Goal: Task Accomplishment & Management: Use online tool/utility

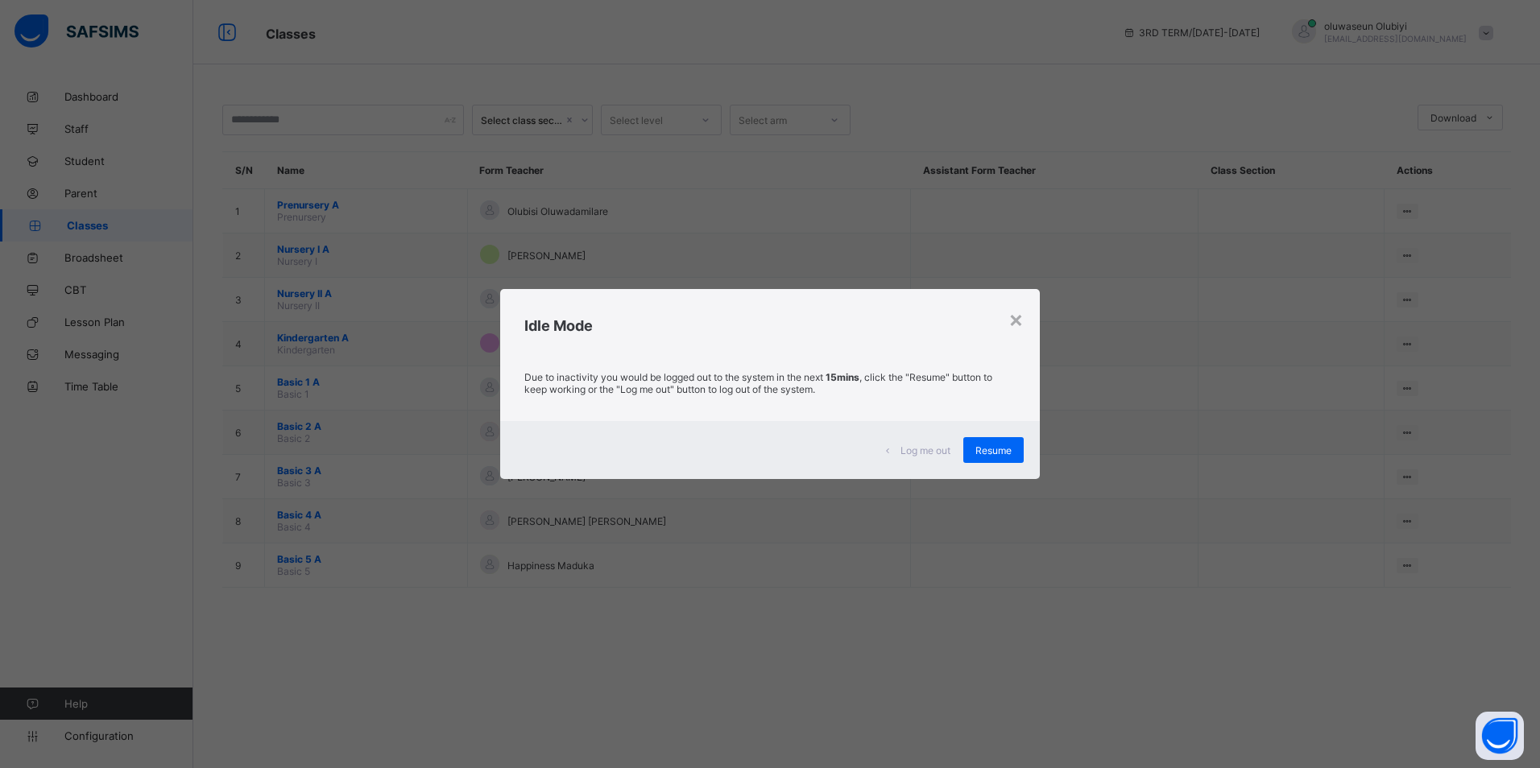
click at [981, 453] on span "Resume" at bounding box center [993, 451] width 36 height 12
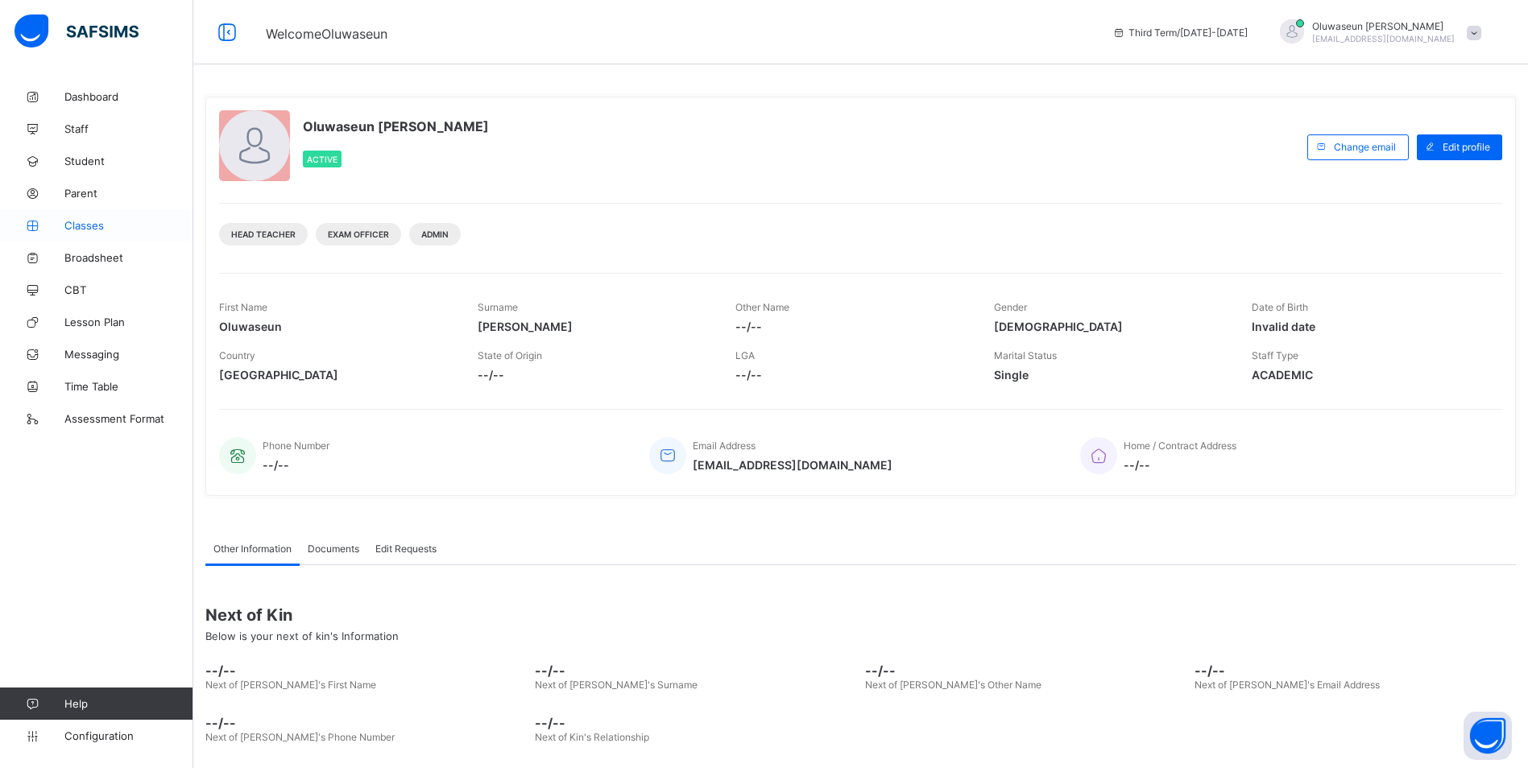
click at [93, 226] on span "Classes" at bounding box center [128, 225] width 129 height 13
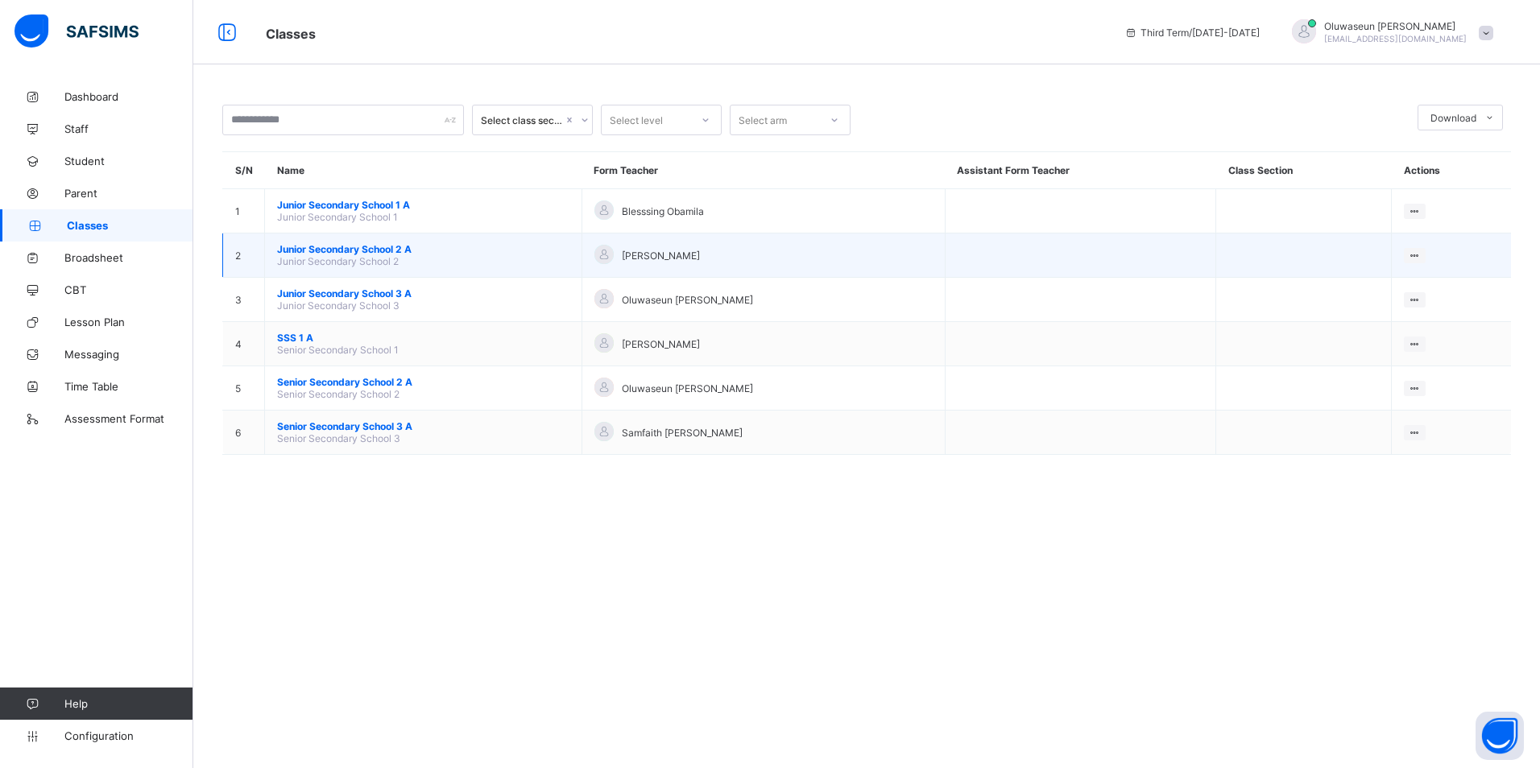
click at [313, 252] on span "Junior Secondary School 2 A" at bounding box center [423, 249] width 292 height 12
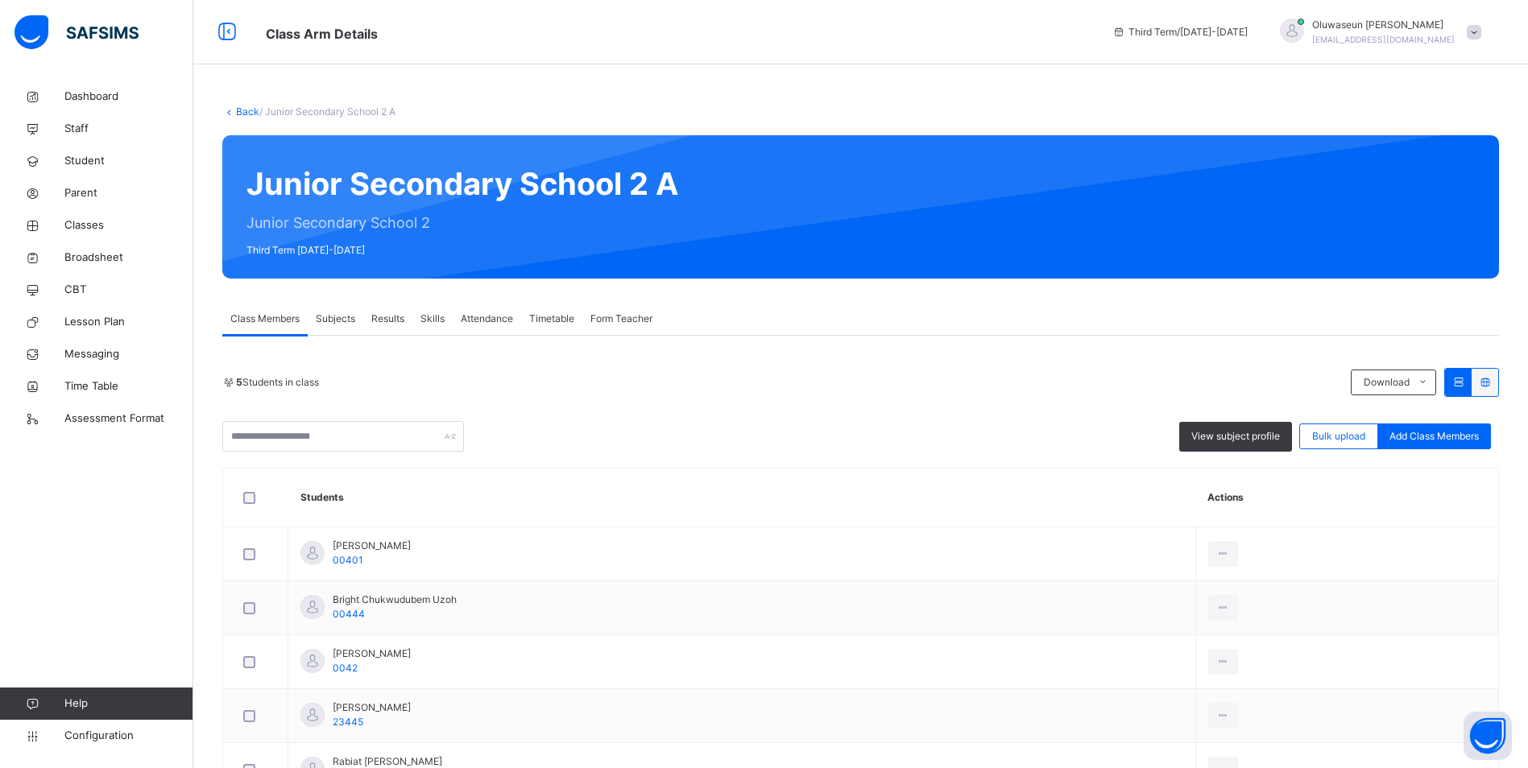
click at [341, 321] on span "Subjects" at bounding box center [335, 319] width 39 height 14
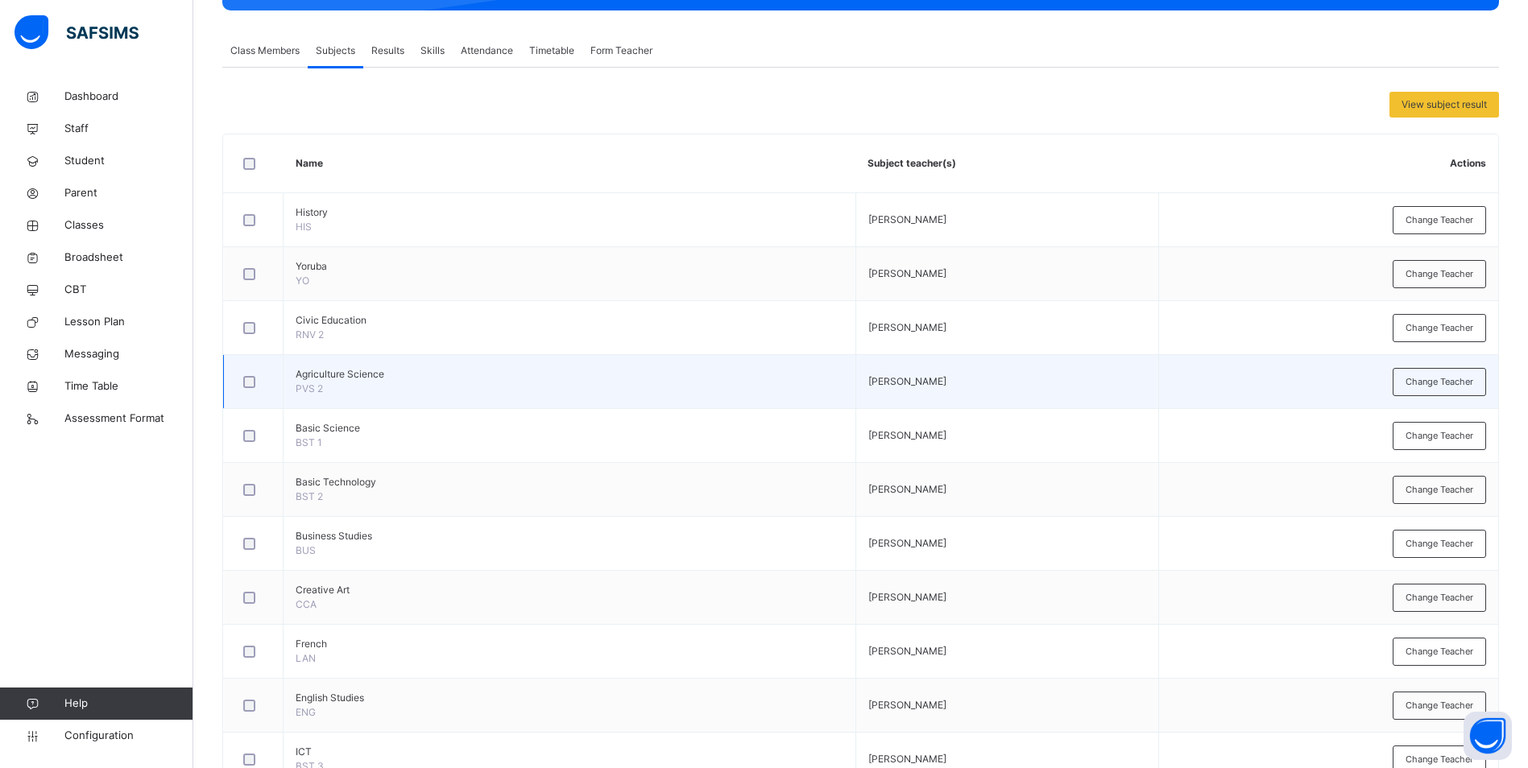
scroll to position [269, 0]
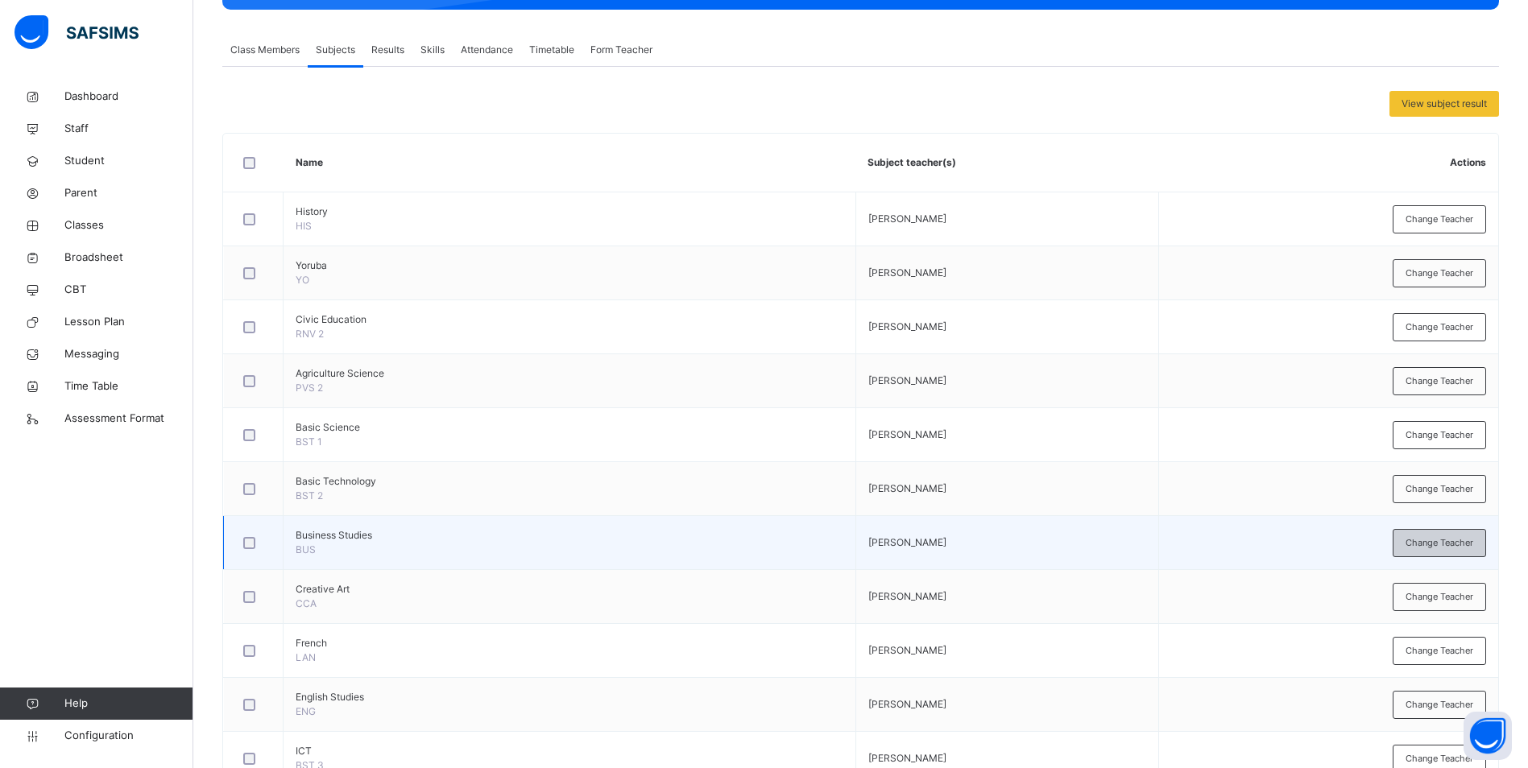
click at [1426, 545] on span "Change Teacher" at bounding box center [1439, 543] width 68 height 14
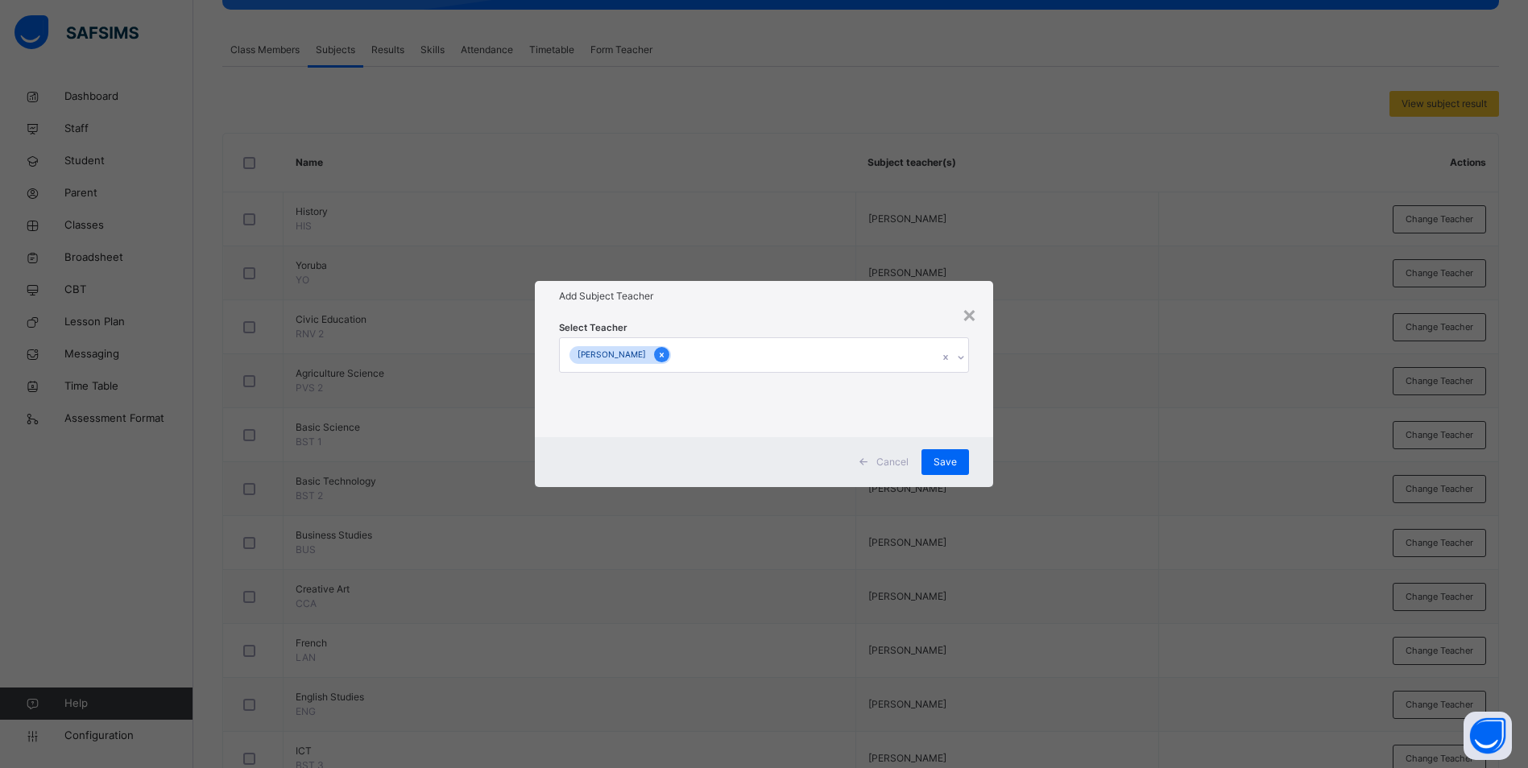
click at [657, 359] on icon at bounding box center [661, 355] width 9 height 11
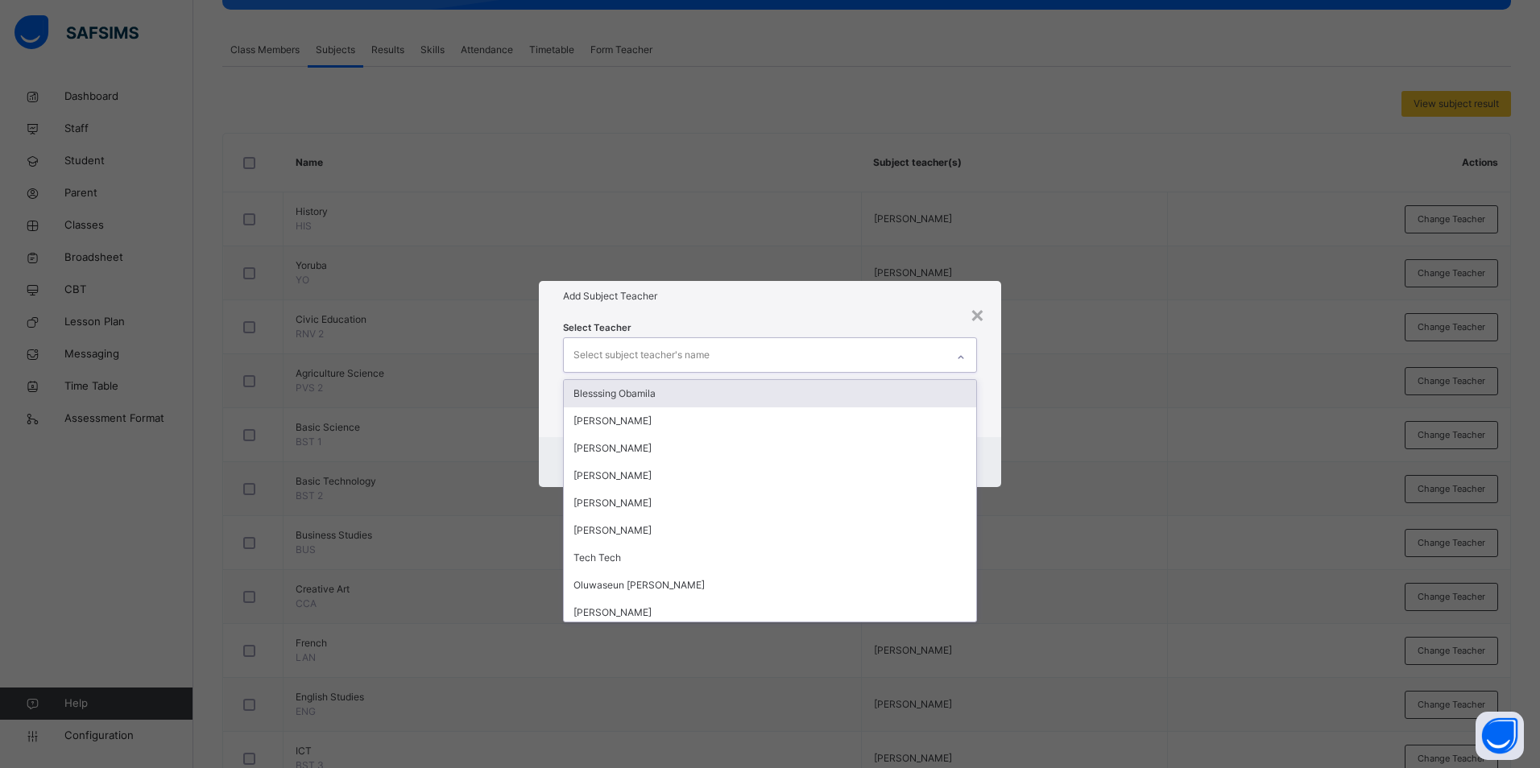
click at [834, 362] on div "Select subject teacher's name" at bounding box center [755, 355] width 382 height 34
click at [693, 420] on div "[PERSON_NAME]" at bounding box center [770, 421] width 412 height 27
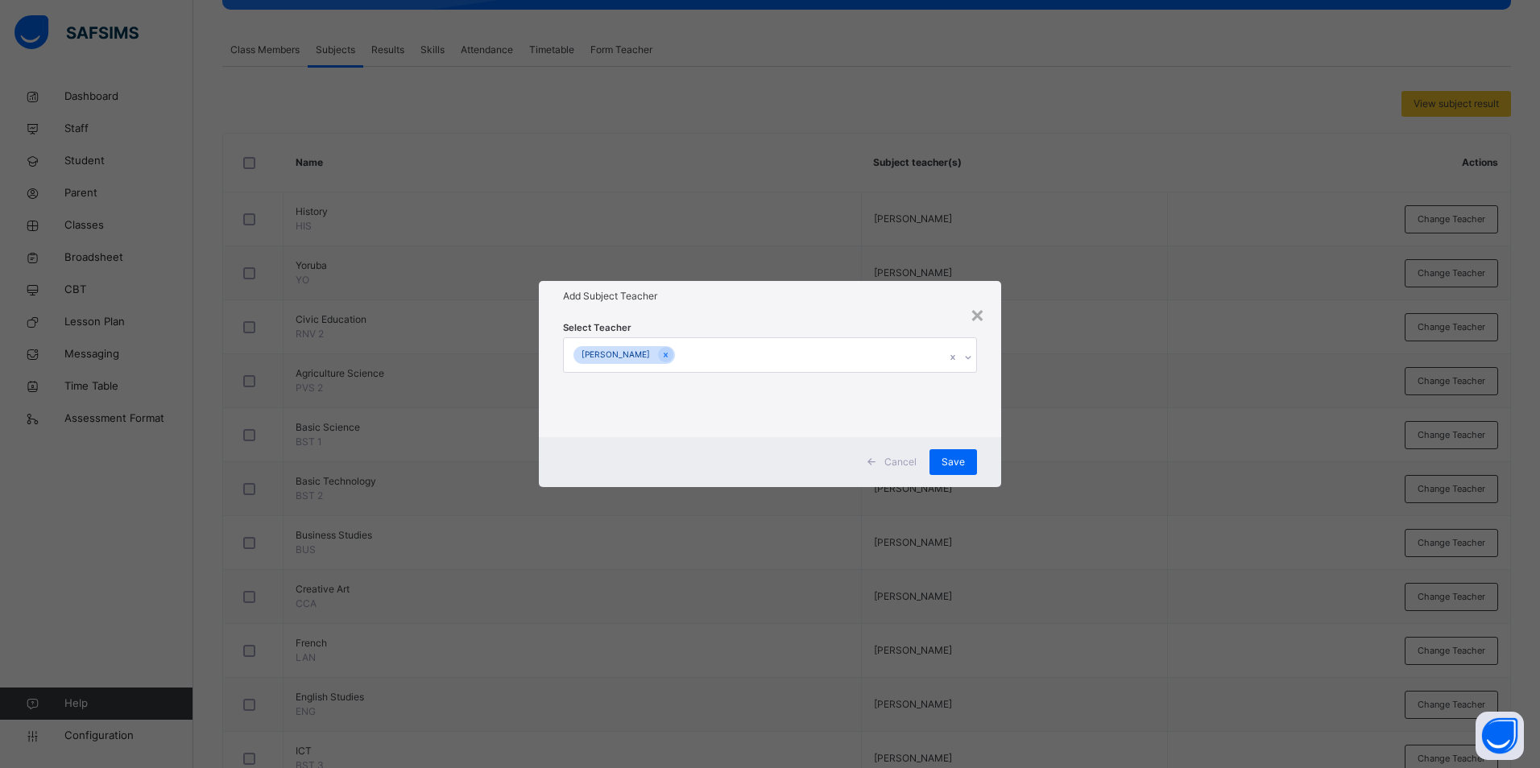
click at [880, 306] on div "Add Subject Teacher" at bounding box center [770, 296] width 462 height 31
click at [946, 455] on span "Save" at bounding box center [953, 462] width 23 height 14
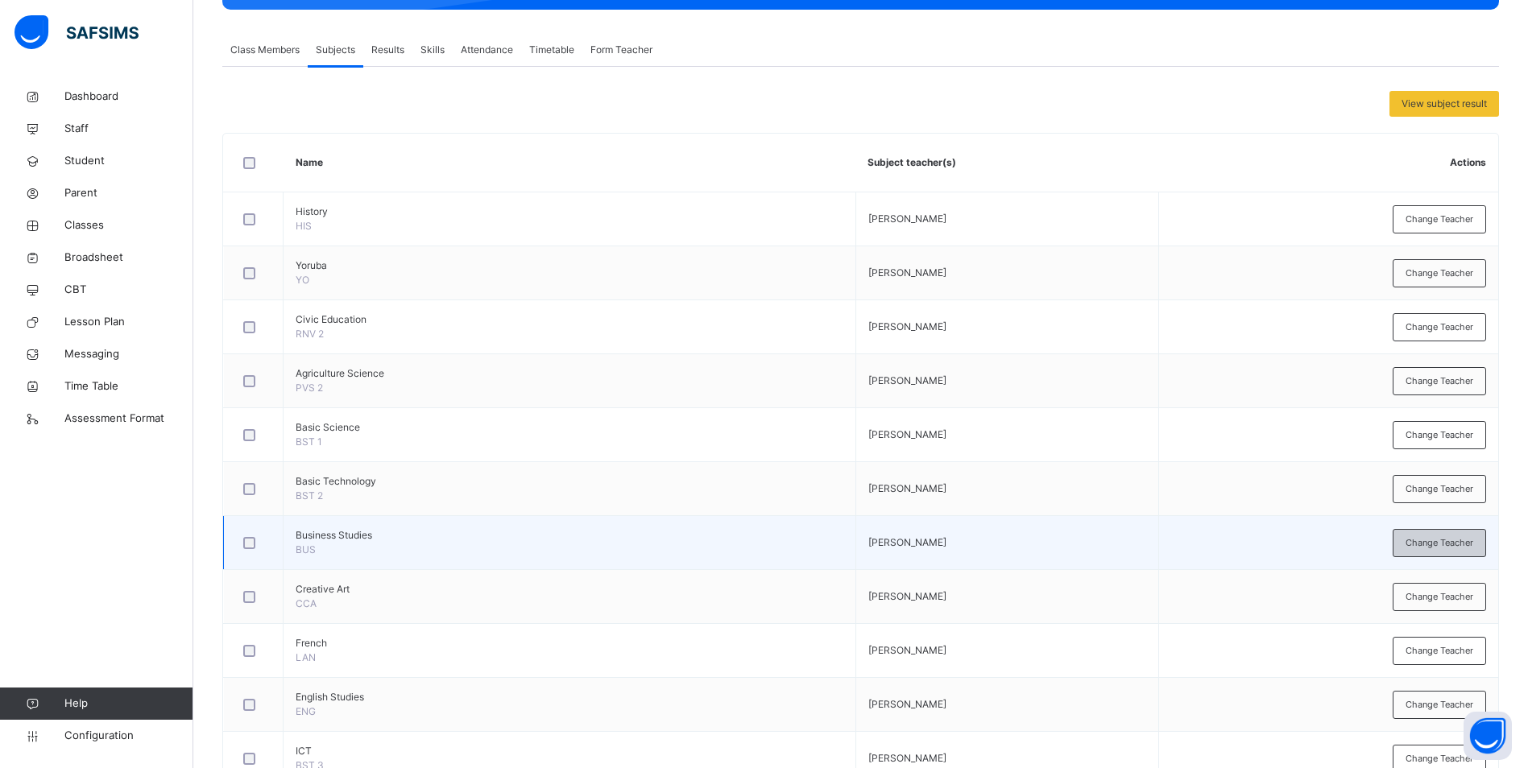
click at [1428, 540] on span "Change Teacher" at bounding box center [1439, 543] width 68 height 14
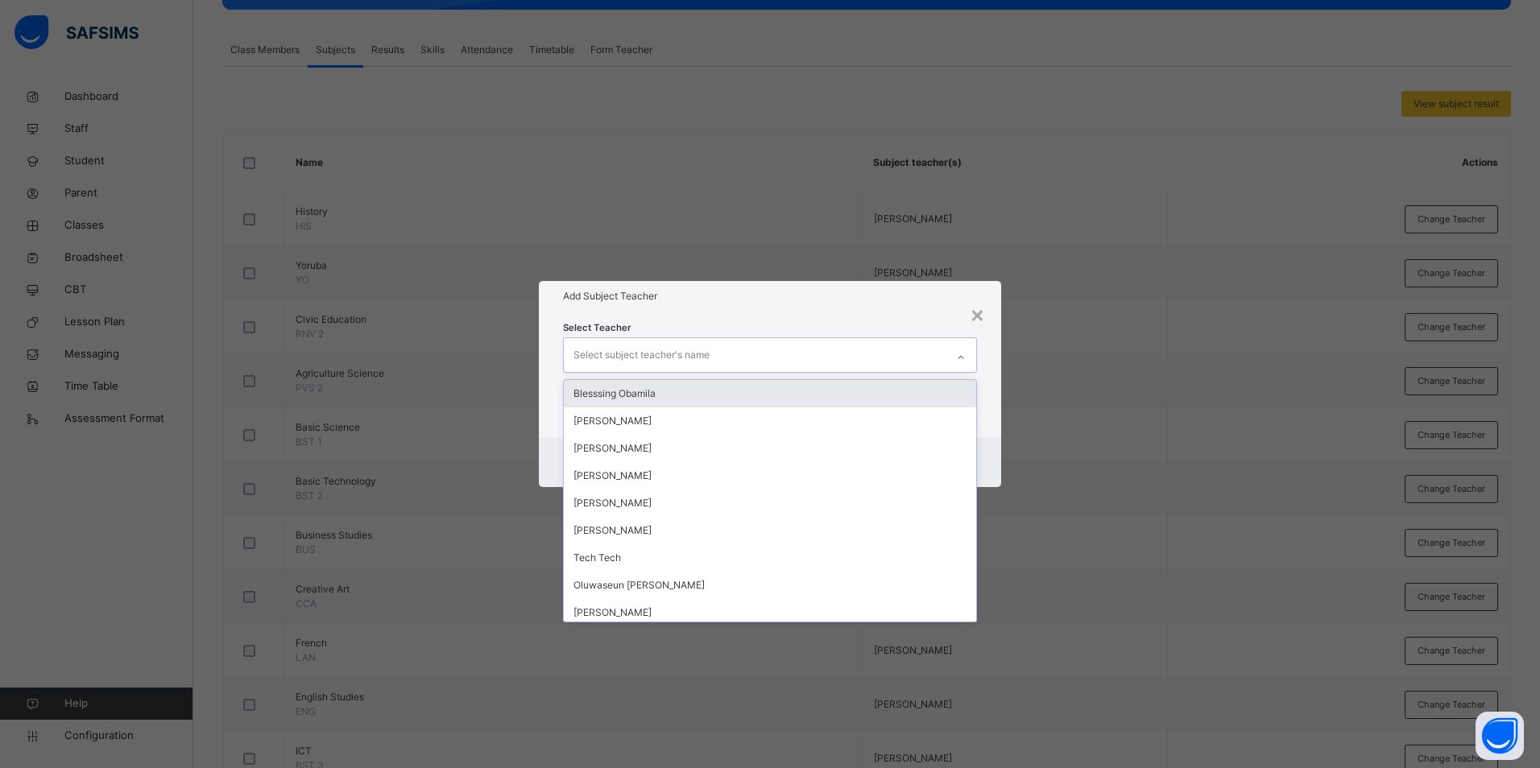
click at [939, 356] on div "Select subject teacher's name" at bounding box center [755, 355] width 382 height 34
click at [776, 415] on div "[PERSON_NAME]" at bounding box center [770, 421] width 412 height 27
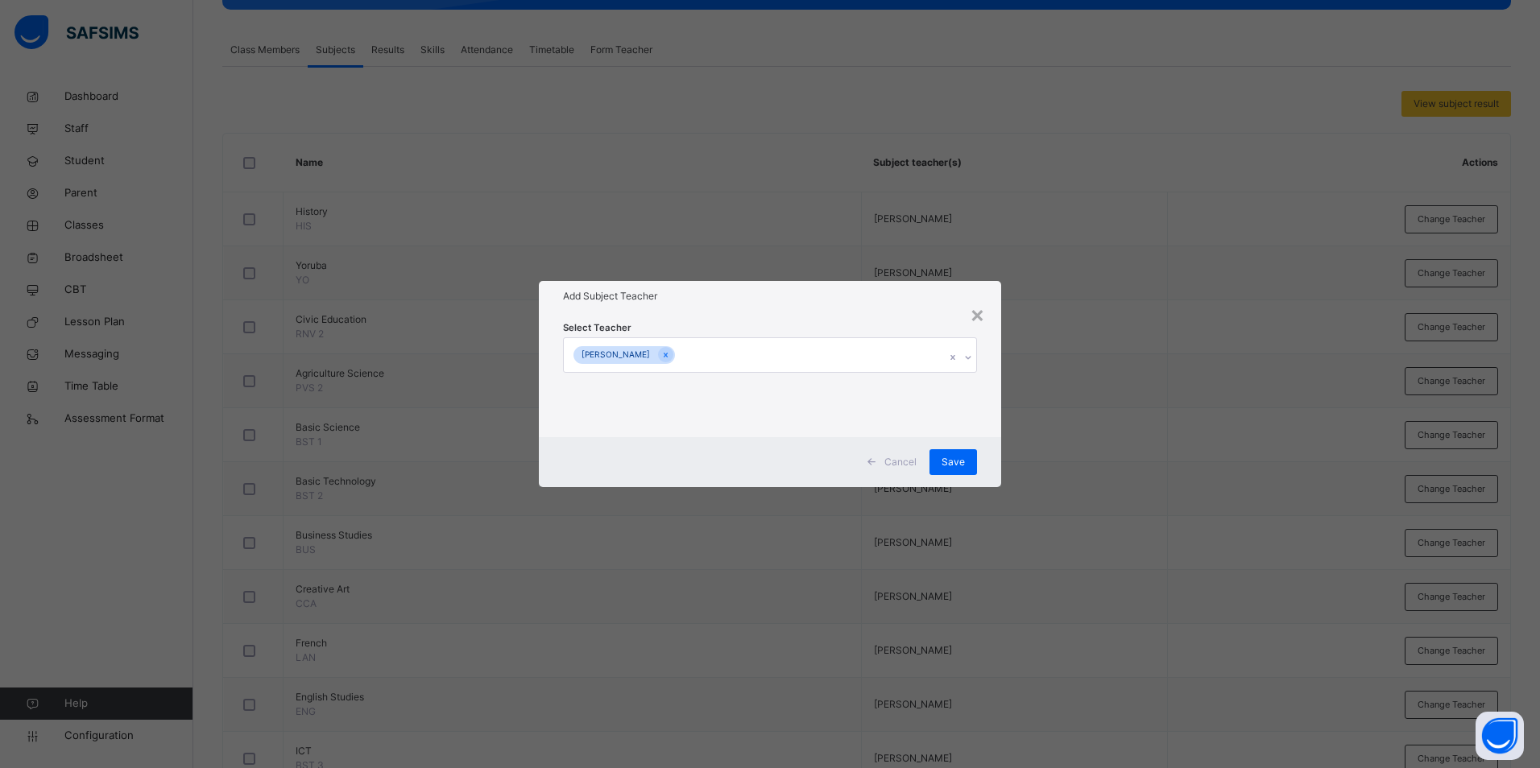
click at [929, 296] on h1 "Add Subject Teacher" at bounding box center [770, 296] width 414 height 14
click at [968, 468] on div "Save" at bounding box center [953, 462] width 48 height 26
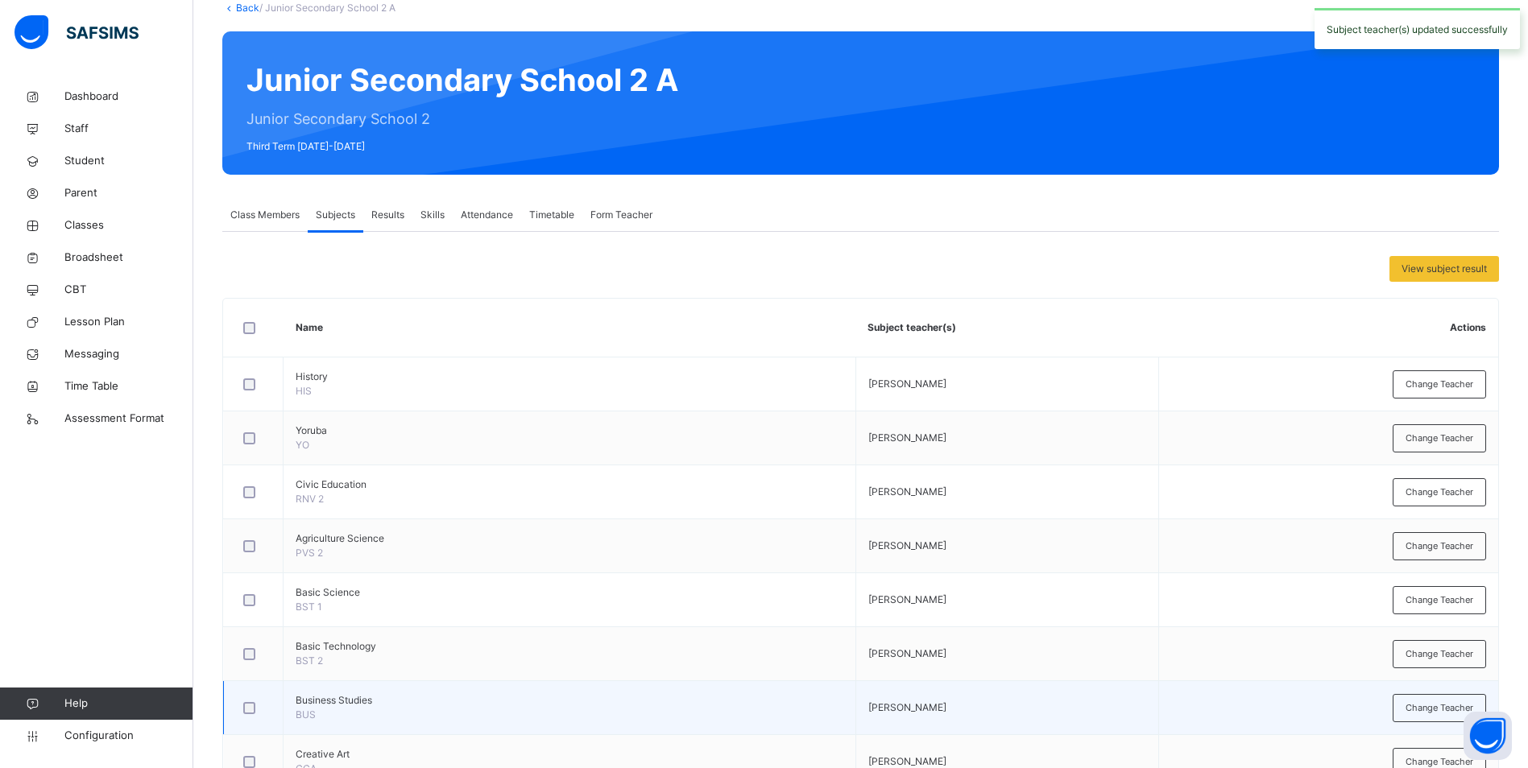
scroll to position [0, 0]
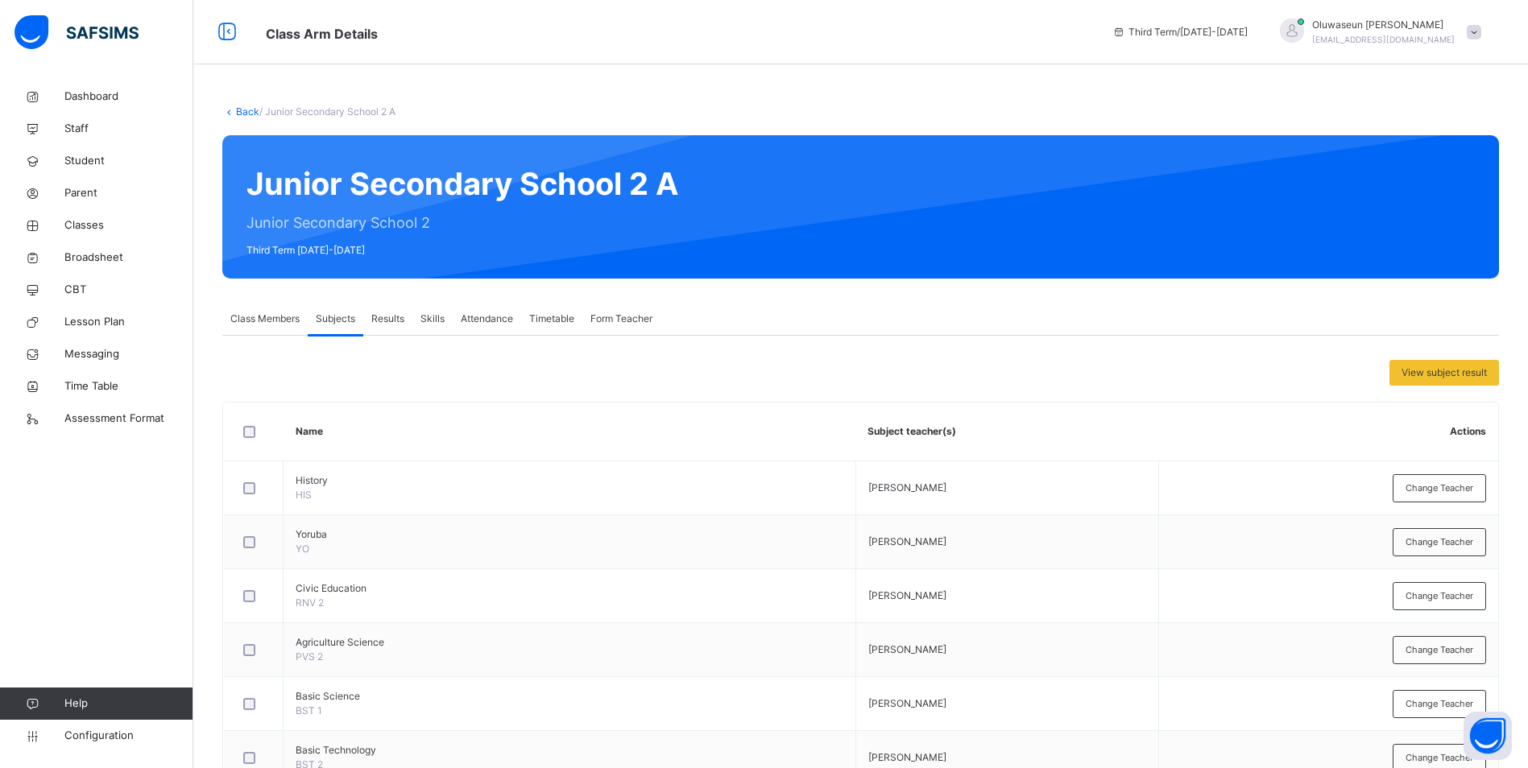
click at [261, 325] on span "Class Members" at bounding box center [264, 319] width 69 height 14
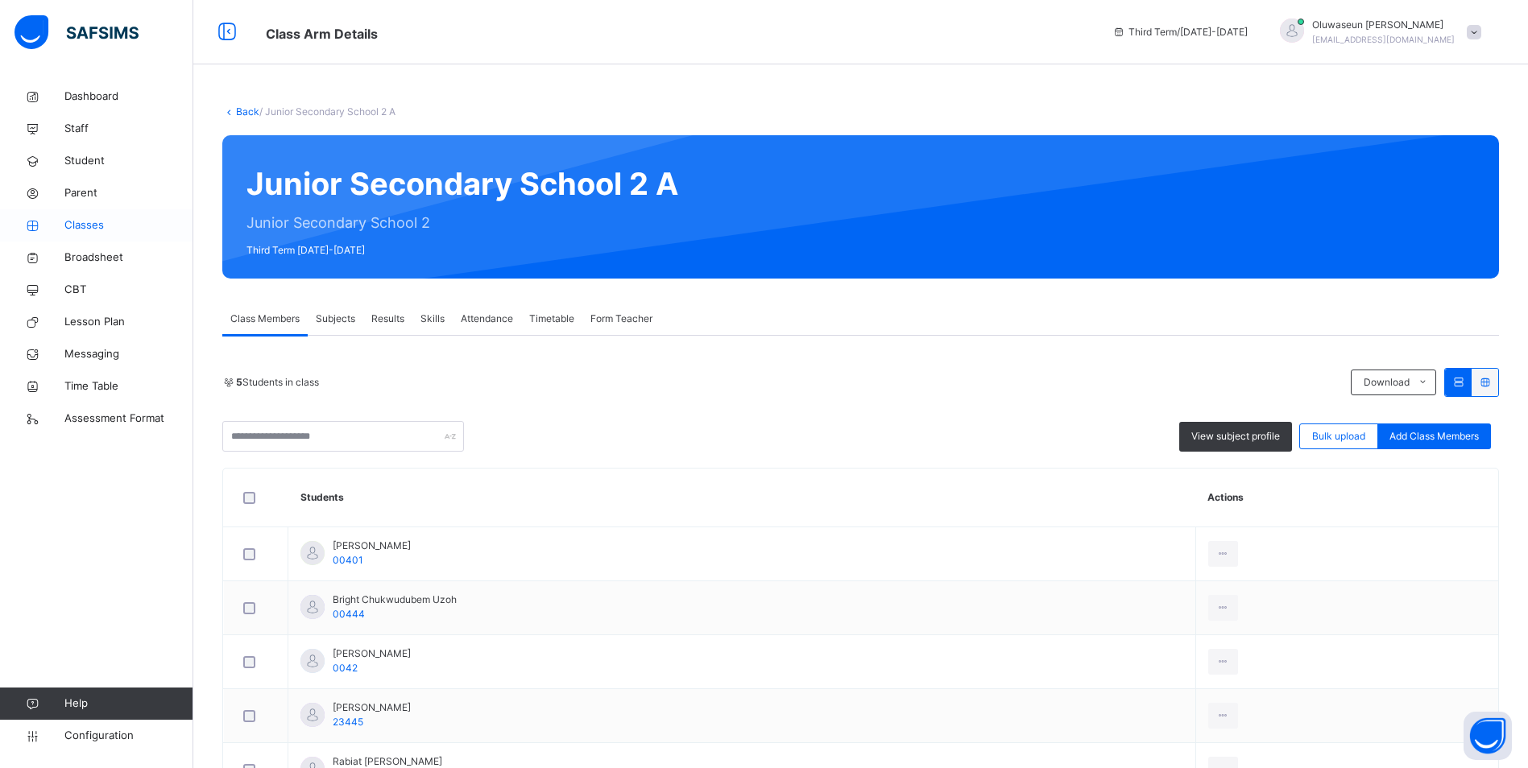
click at [89, 229] on span "Classes" at bounding box center [128, 225] width 129 height 16
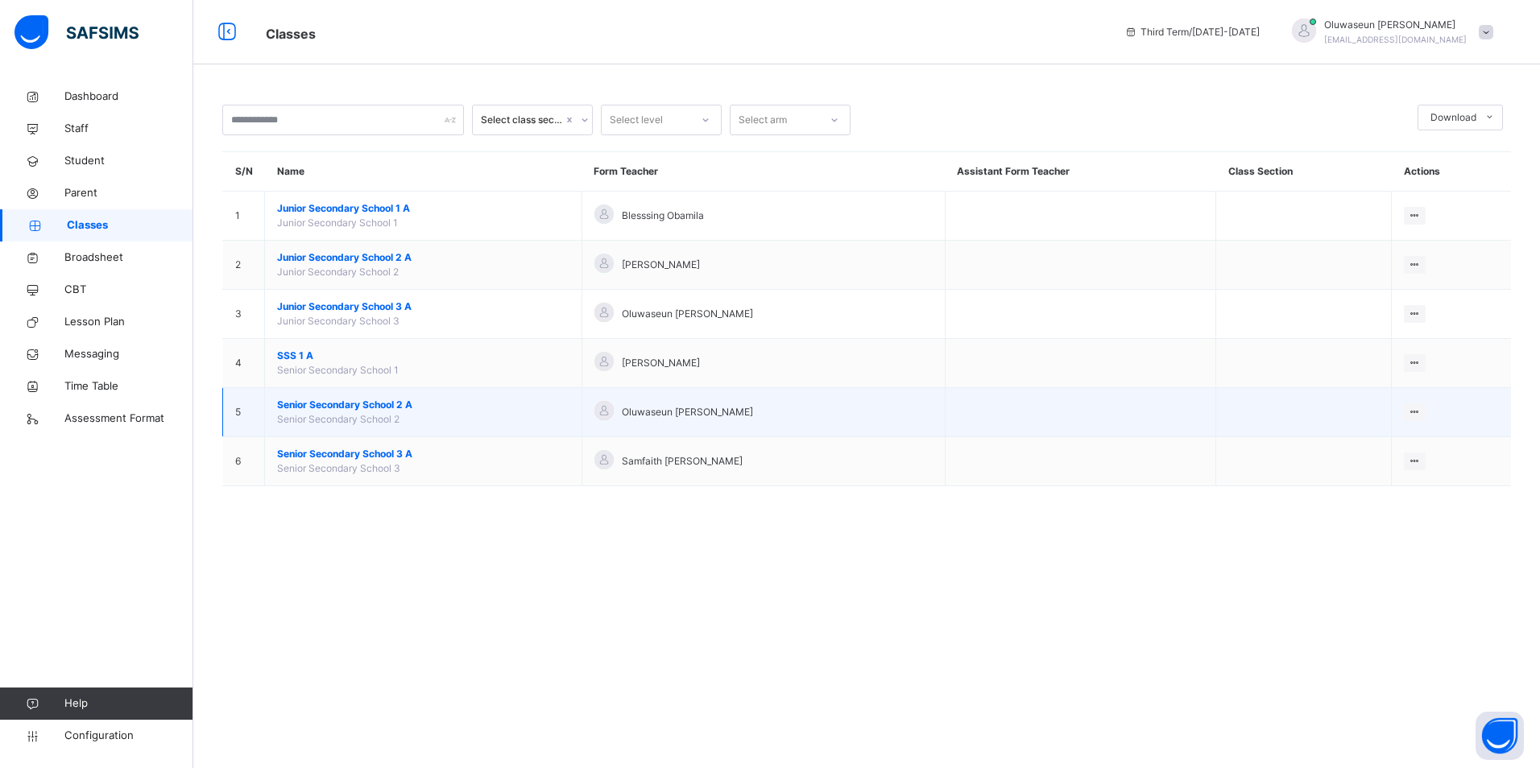
click at [383, 404] on span "Senior Secondary School 2 A" at bounding box center [423, 405] width 292 height 14
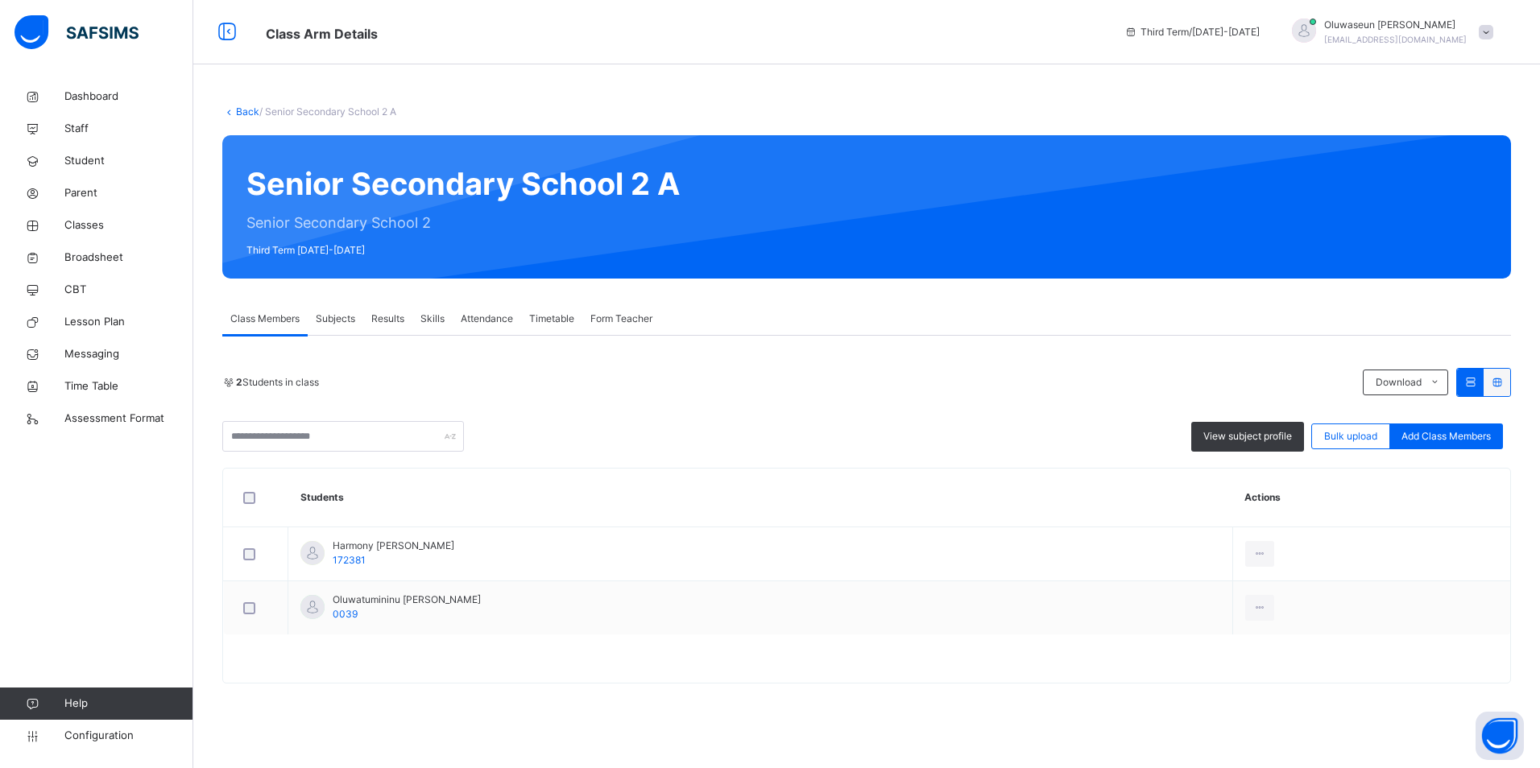
click at [333, 319] on span "Subjects" at bounding box center [335, 319] width 39 height 14
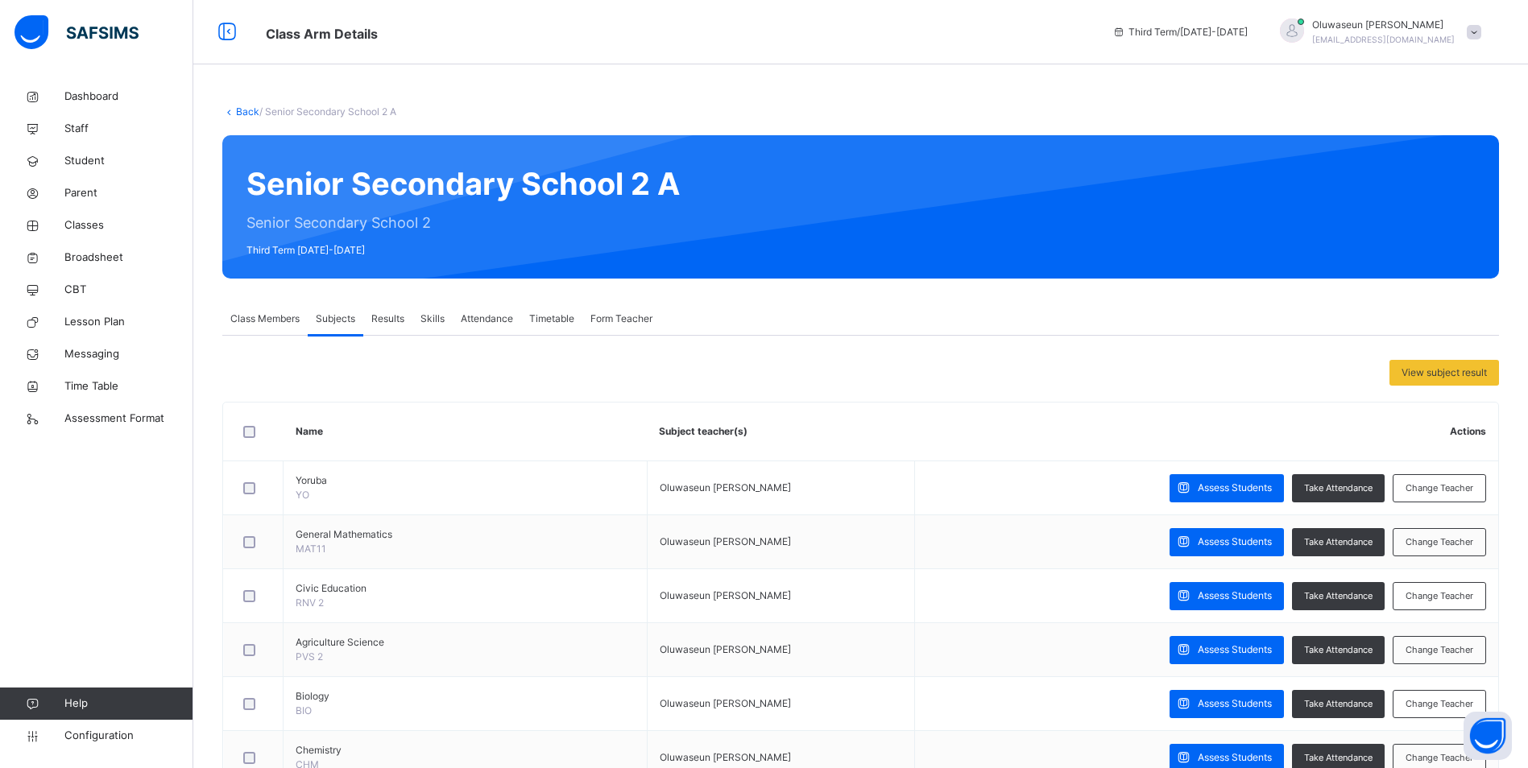
click at [395, 325] on span "Results" at bounding box center [387, 319] width 33 height 14
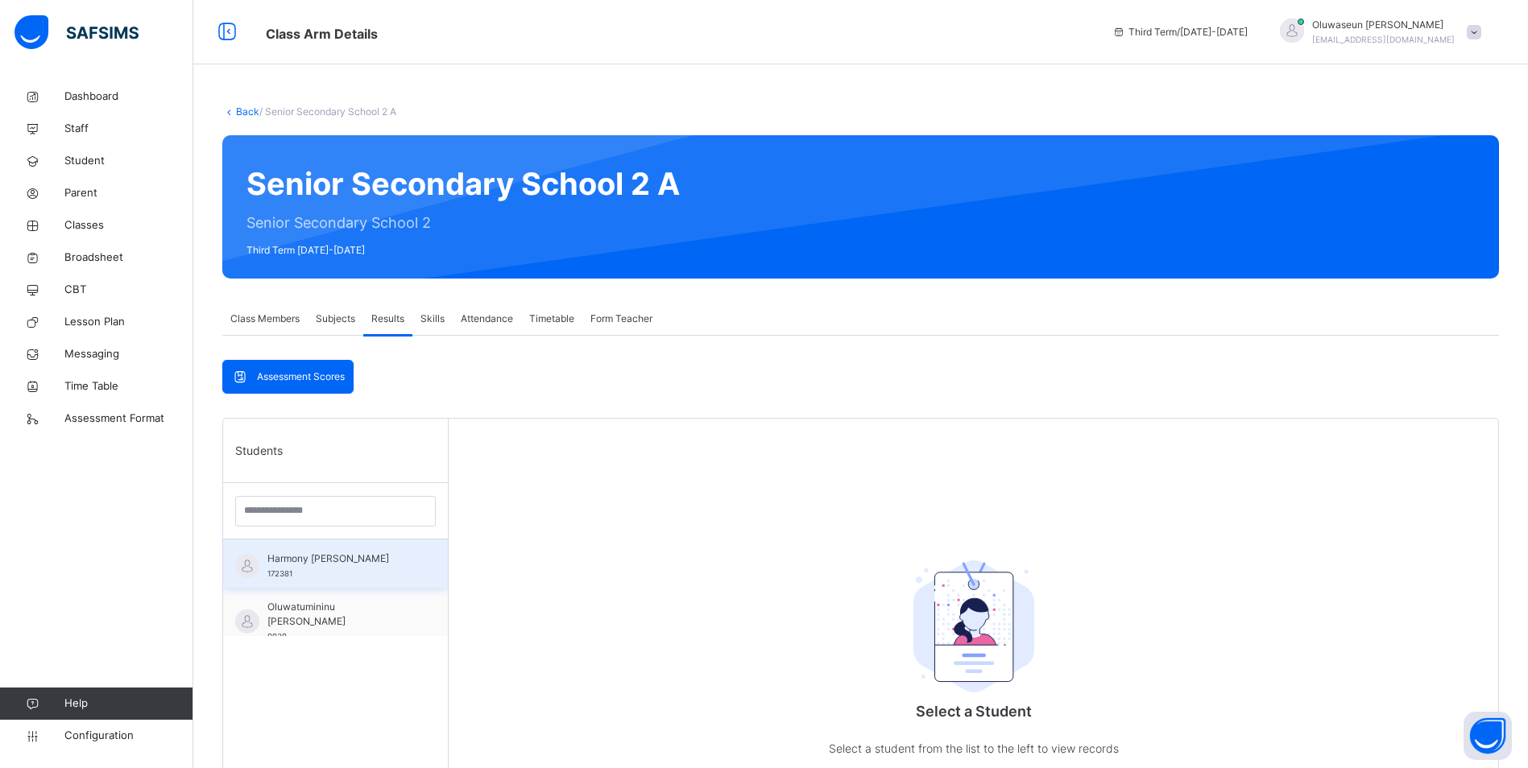
click at [360, 568] on div "Harmony [PERSON_NAME] 172381" at bounding box center [339, 566] width 144 height 29
